Goal: Find specific page/section: Find specific page/section

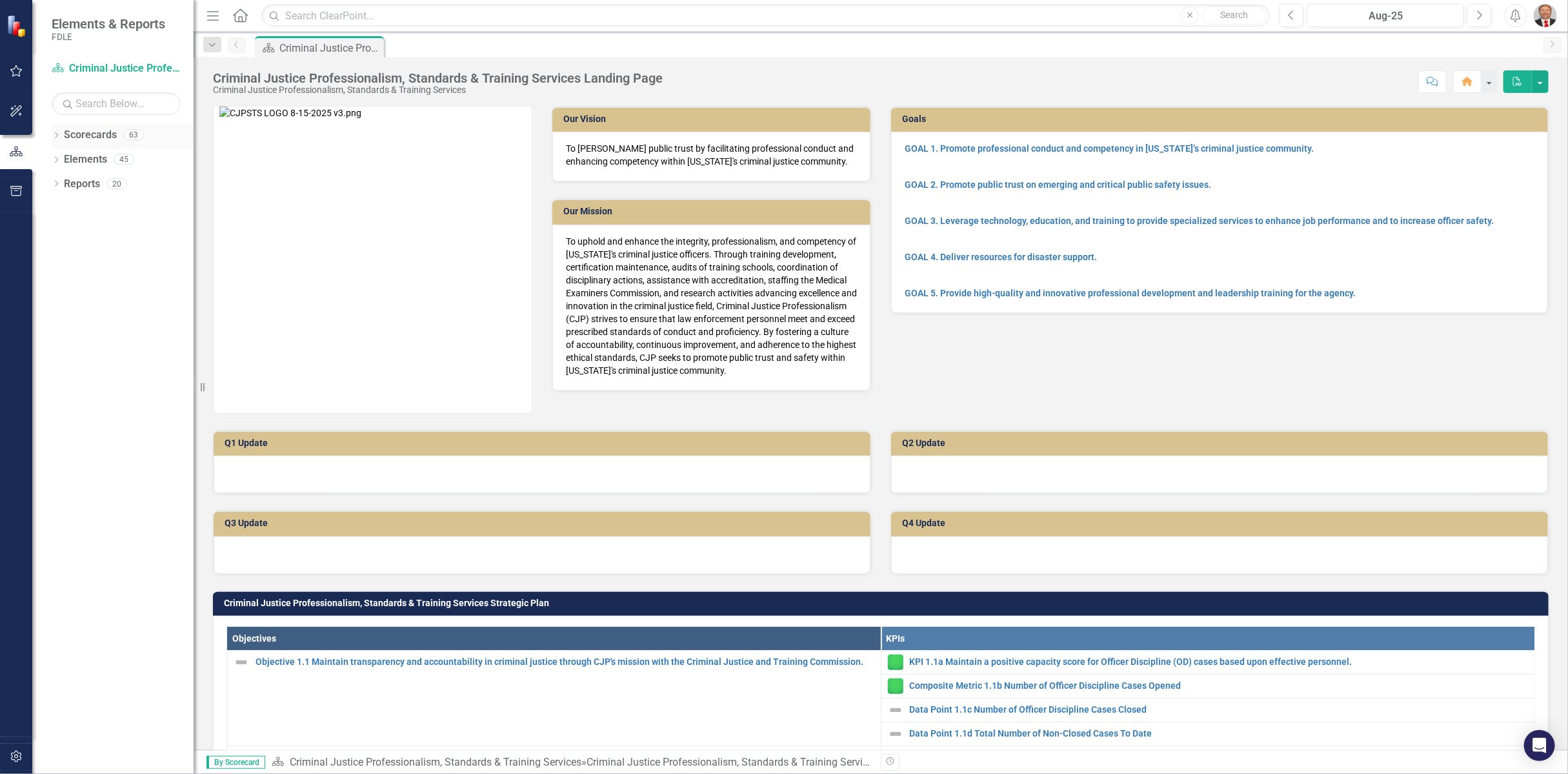
click at [57, 133] on icon "Dropdown" at bounding box center [56, 137] width 9 height 7
click at [61, 207] on icon "Dropdown" at bounding box center [63, 208] width 10 height 8
click at [1374, 14] on div "Aug-25" at bounding box center [1385, 17] width 148 height 16
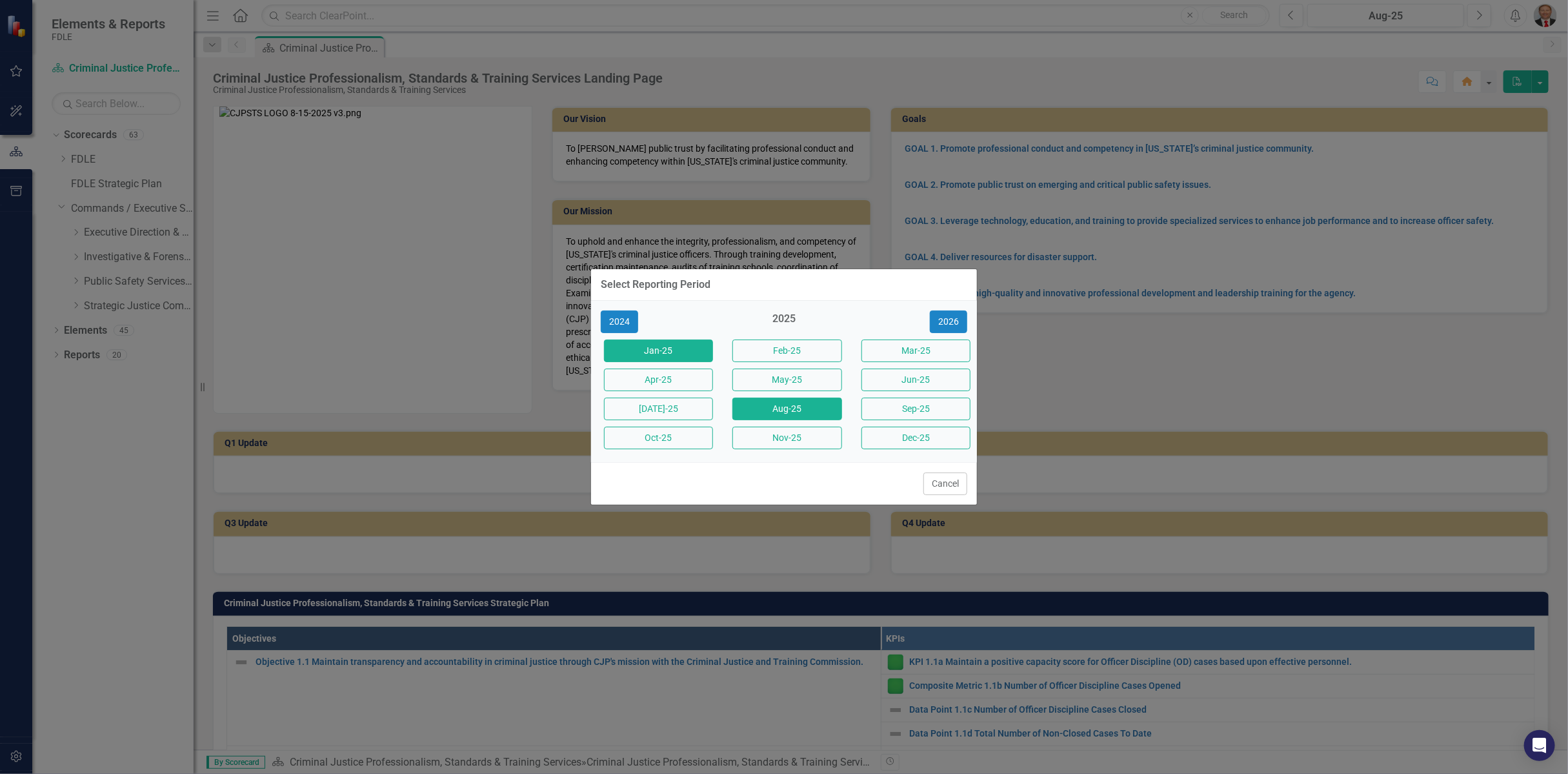
click at [644, 348] on button "Jan-25" at bounding box center [658, 351] width 109 height 22
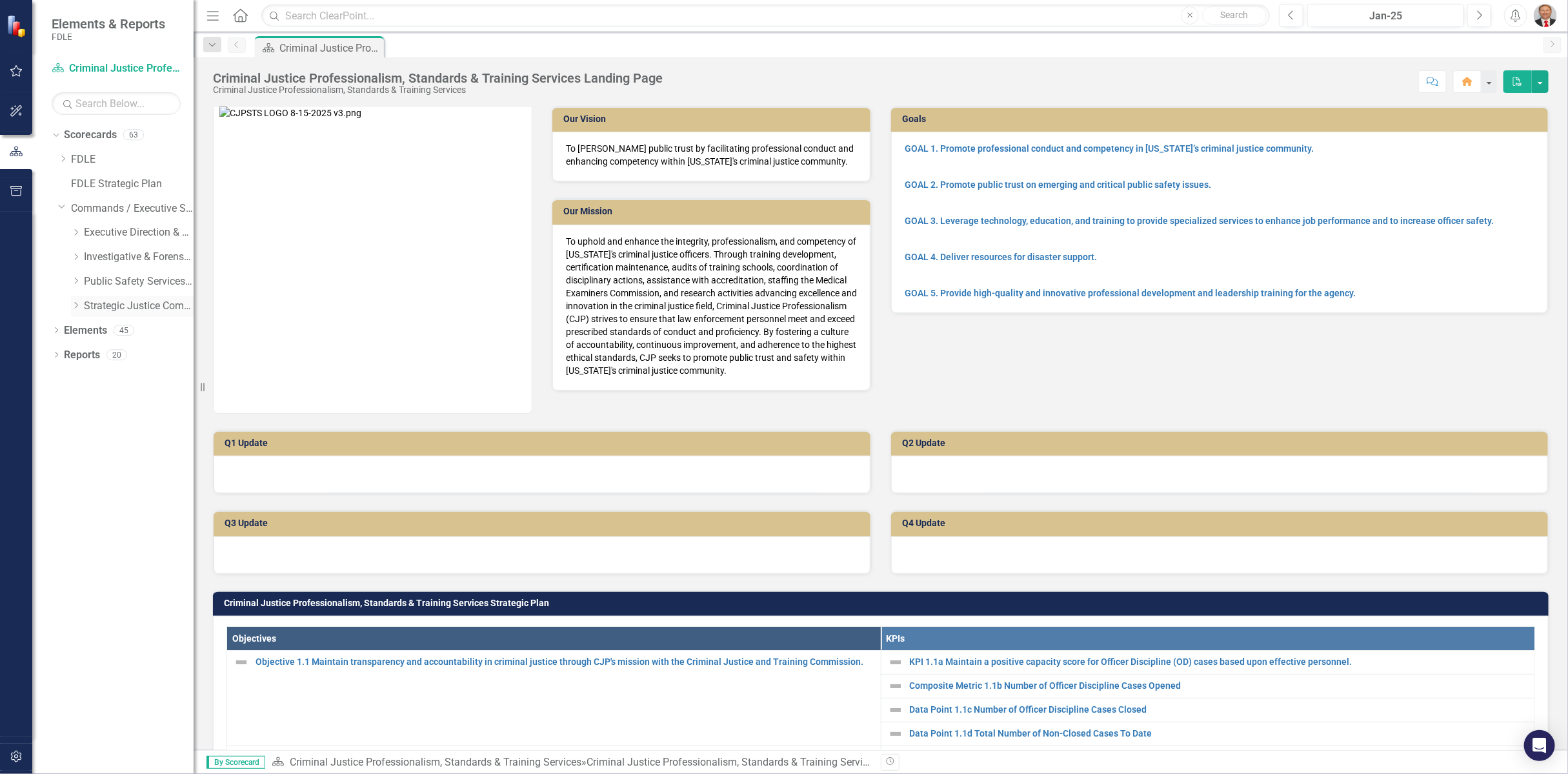
click at [75, 302] on icon "Dropdown" at bounding box center [75, 306] width 10 height 8
click at [142, 334] on link "Criminal Justice Professionalism, Standards & Training Services" at bounding box center [145, 330] width 97 height 15
click at [87, 330] on icon "Dropdown" at bounding box center [89, 330] width 10 height 8
click at [133, 325] on link "Criminal Justice Professionalism, Standards & Training Services" at bounding box center [145, 330] width 97 height 15
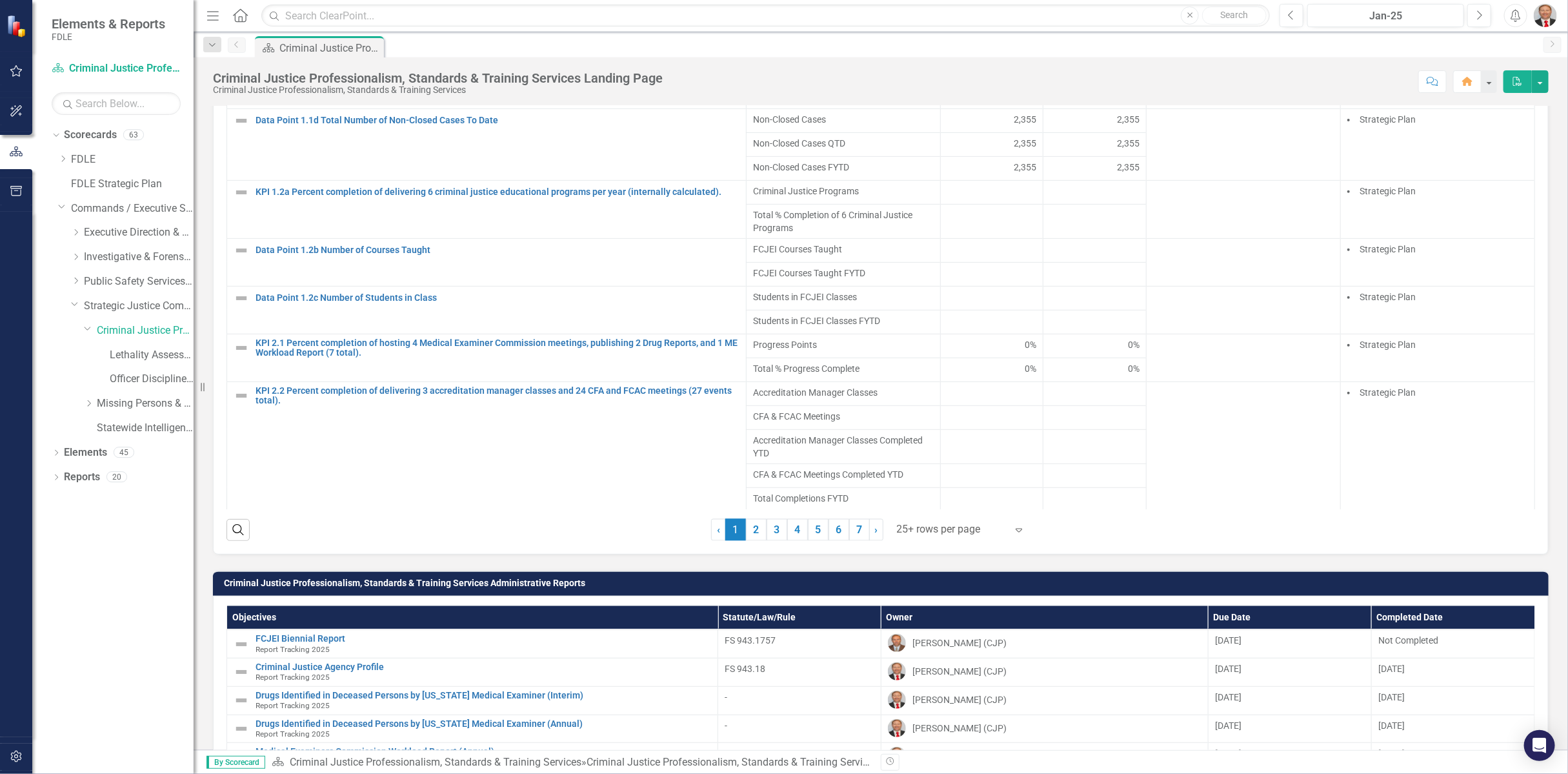
scroll to position [1433, 0]
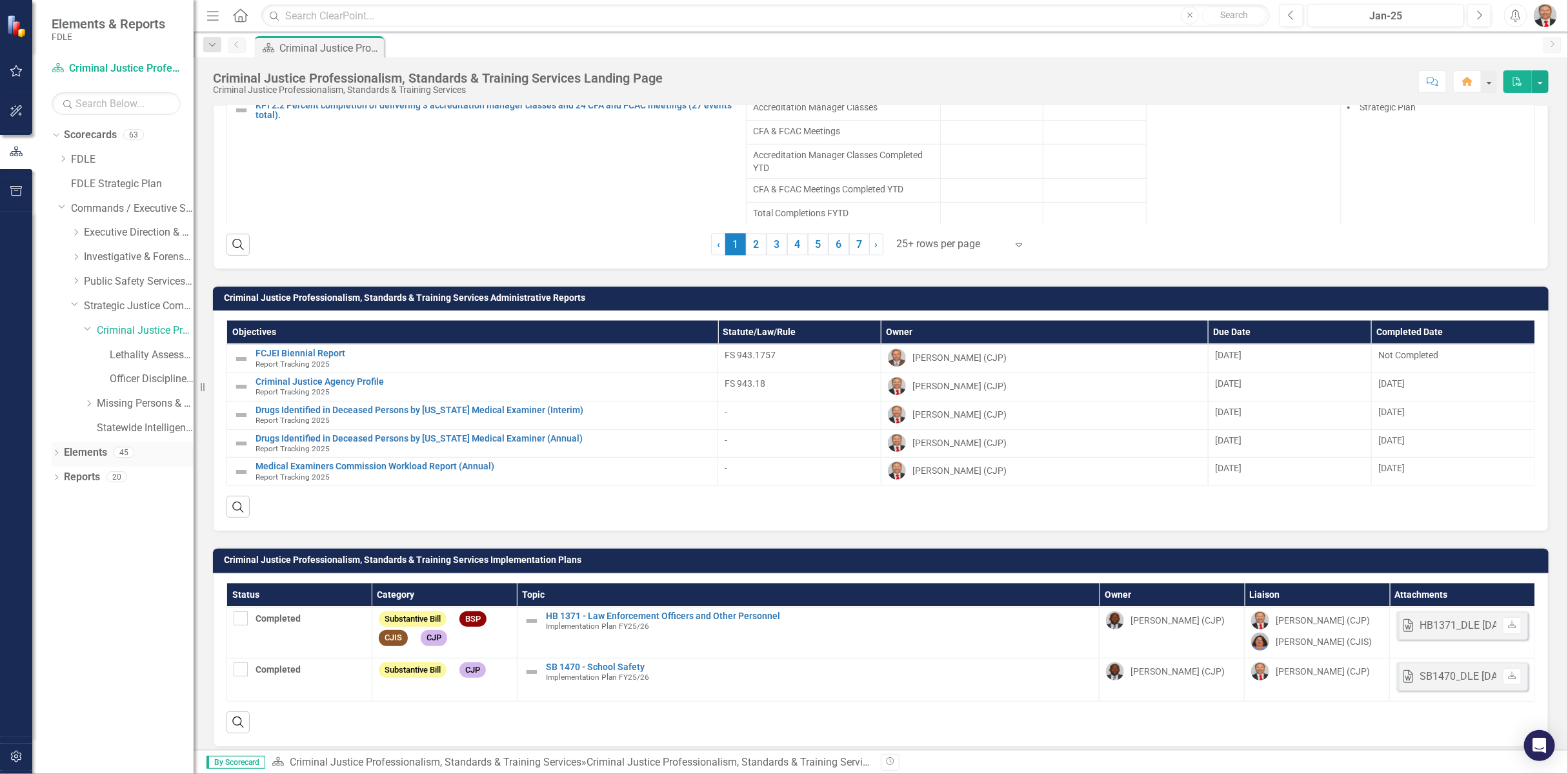
click at [52, 449] on div "Dropdown" at bounding box center [56, 454] width 9 height 11
